Goal: Find specific page/section: Find specific page/section

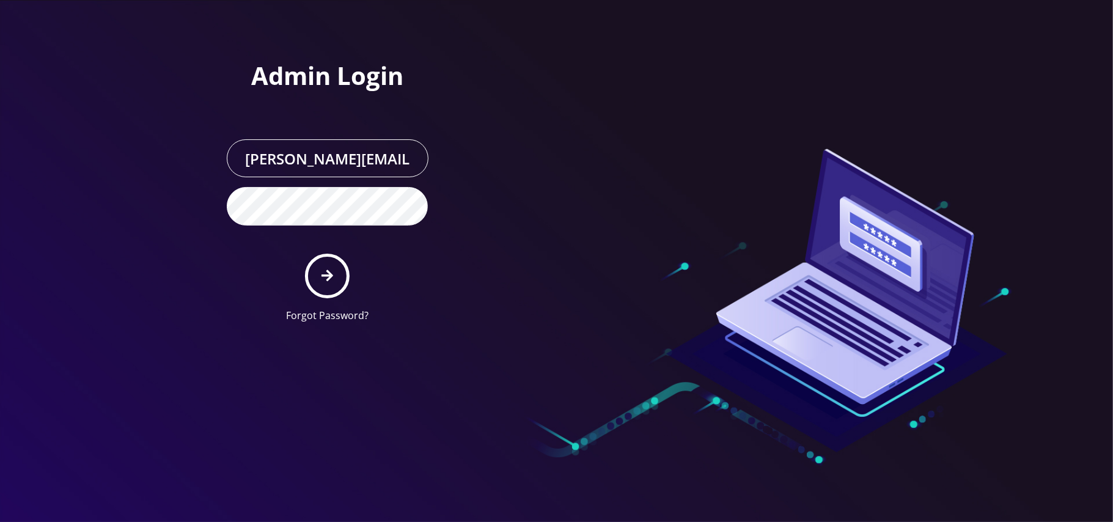
click at [318, 275] on button "submit" at bounding box center [327, 276] width 45 height 45
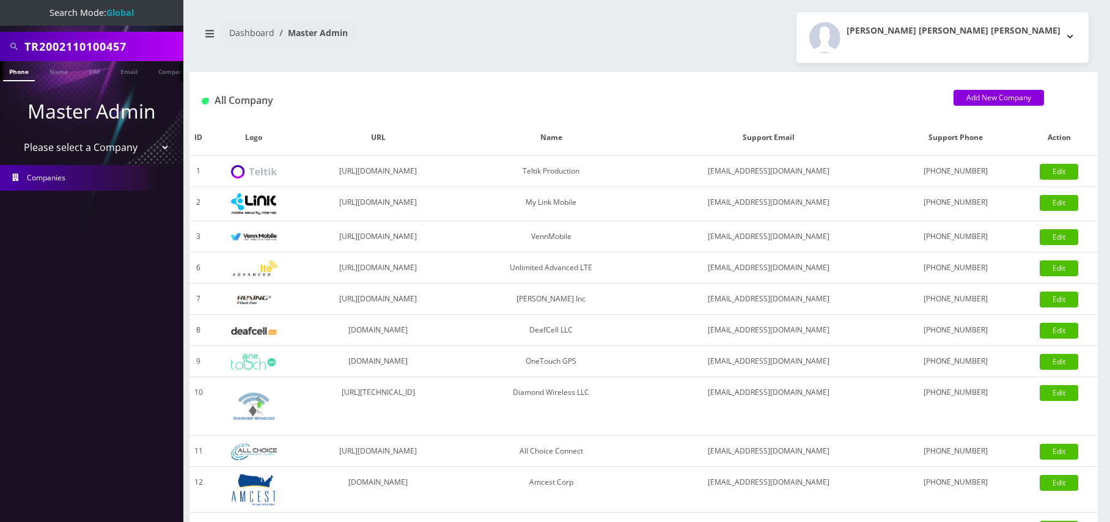
click at [157, 45] on input "TR2002110100457" at bounding box center [102, 46] width 156 height 23
drag, startPoint x: 130, startPoint y: 52, endPoint x: -4, endPoint y: 52, distance: 133.3
click at [0, 52] on html "Search Mode: Global TR2002110100457 Phone Name SIM Email Company Customer Maste…" at bounding box center [555, 419] width 1110 height 839
type input "stirling"
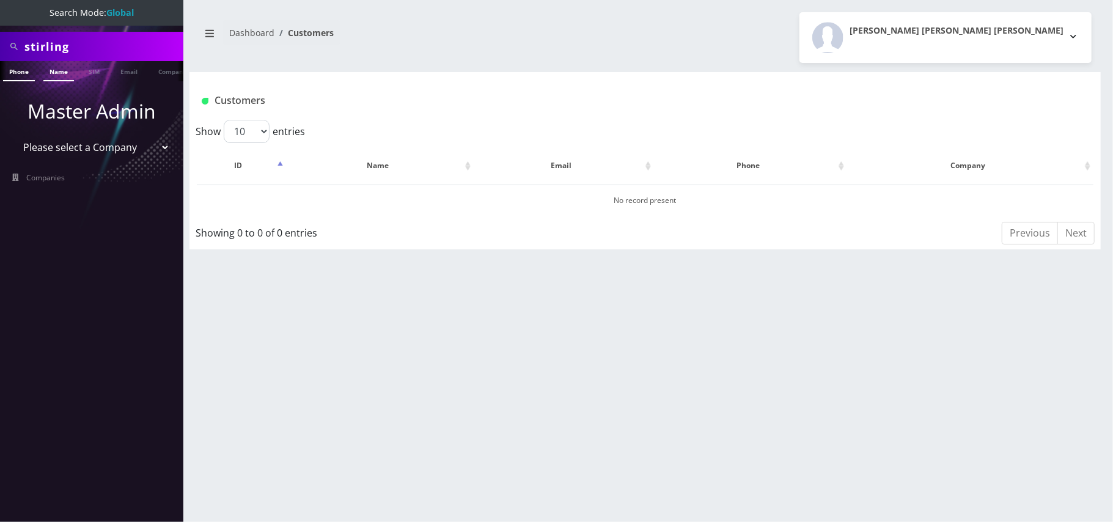
click at [55, 69] on link "Name" at bounding box center [58, 71] width 31 height 20
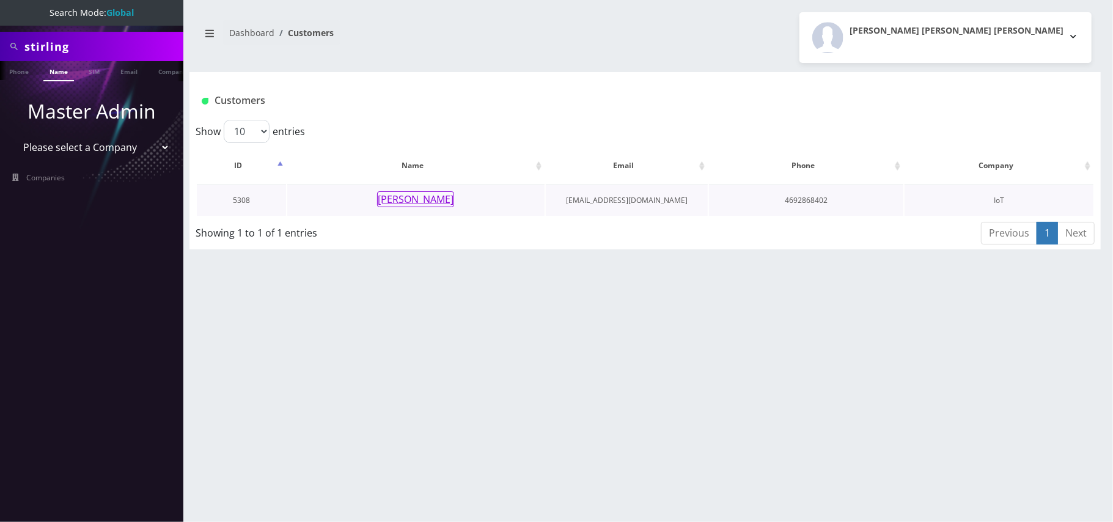
click at [421, 201] on button "[PERSON_NAME]" at bounding box center [415, 199] width 77 height 16
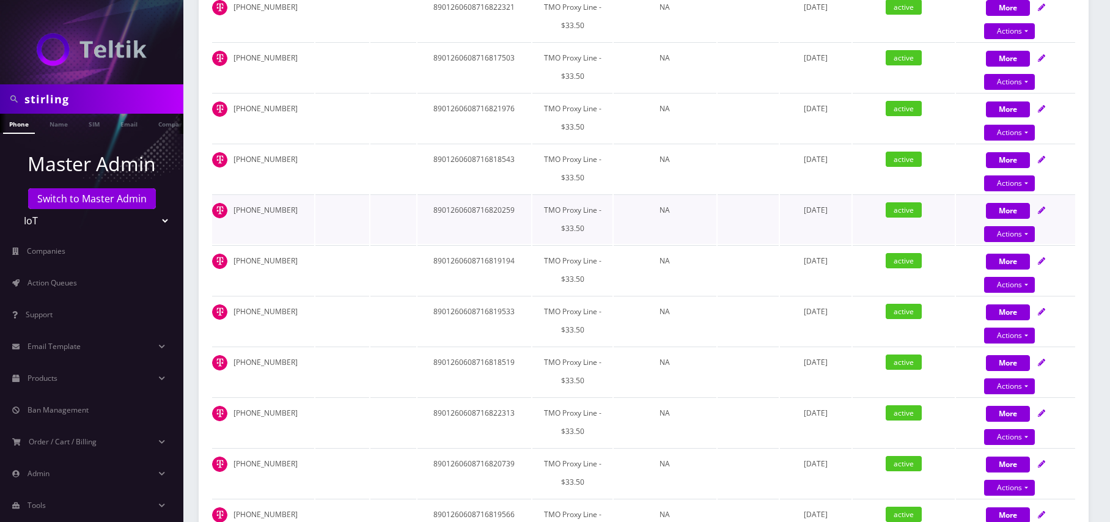
scroll to position [595, 0]
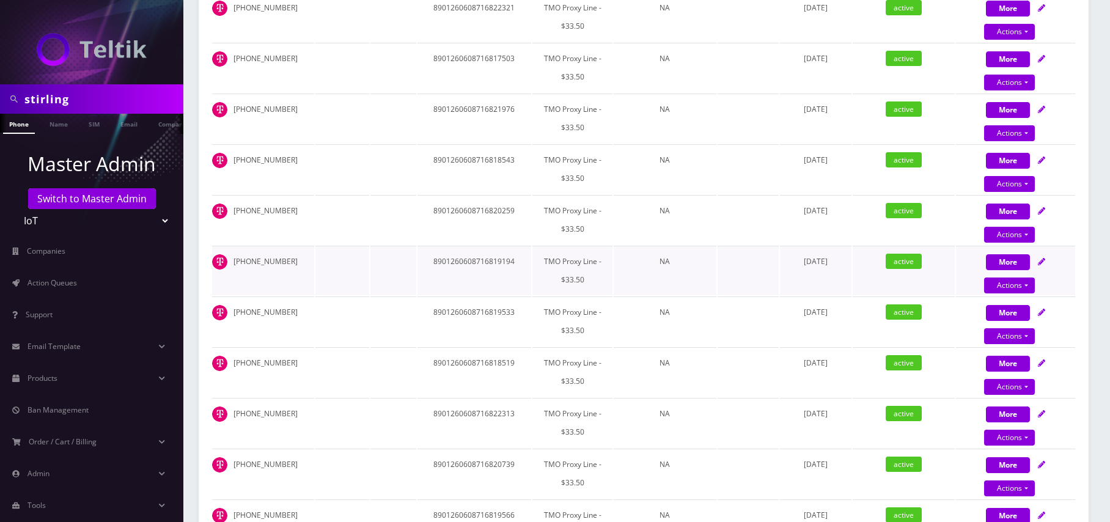
click at [457, 278] on td "8901260608716819194" at bounding box center [475, 271] width 114 height 50
copy td "8901260608716819194"
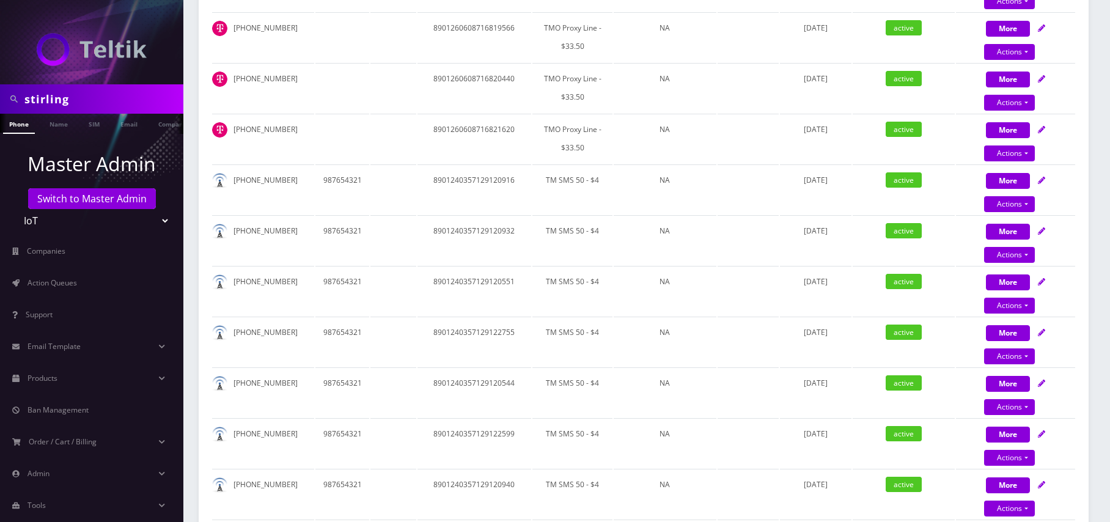
scroll to position [1003, 0]
